Goal: Task Accomplishment & Management: Manage account settings

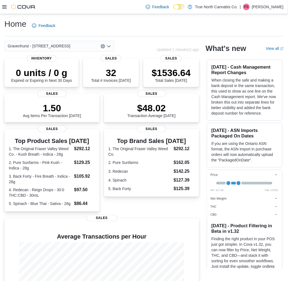
click at [6, 5] on icon at bounding box center [4, 7] width 4 height 4
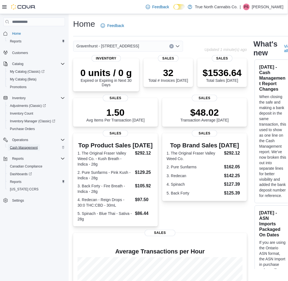
click at [26, 147] on span "Cash Management" at bounding box center [24, 147] width 28 height 4
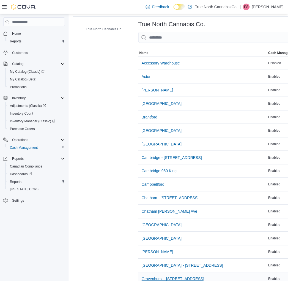
scroll to position [31, 0]
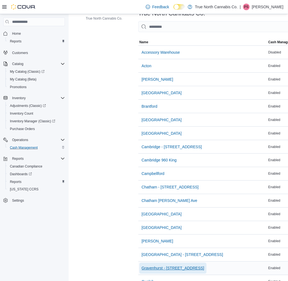
click at [158, 269] on span "Gravenhurst - [STREET_ADDRESS]" at bounding box center [173, 269] width 63 height 6
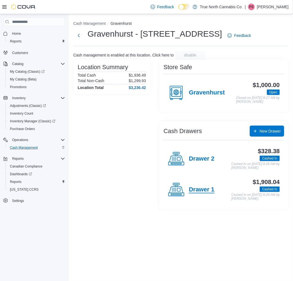
click at [191, 193] on h4 "Drawer 1" at bounding box center [202, 189] width 26 height 7
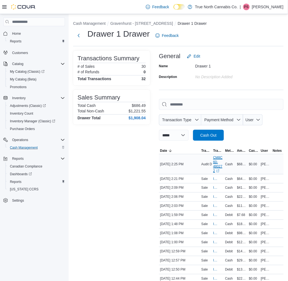
click at [216, 161] on link "CM8C60-480272 (opens in a new tab or window)" at bounding box center [218, 164] width 10 height 18
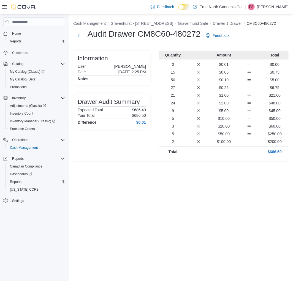
click at [278, 7] on p "[PERSON_NAME]" at bounding box center [273, 7] width 32 height 7
click at [254, 56] on span "Sign Out" at bounding box center [253, 55] width 15 height 6
